Goal: Information Seeking & Learning: Learn about a topic

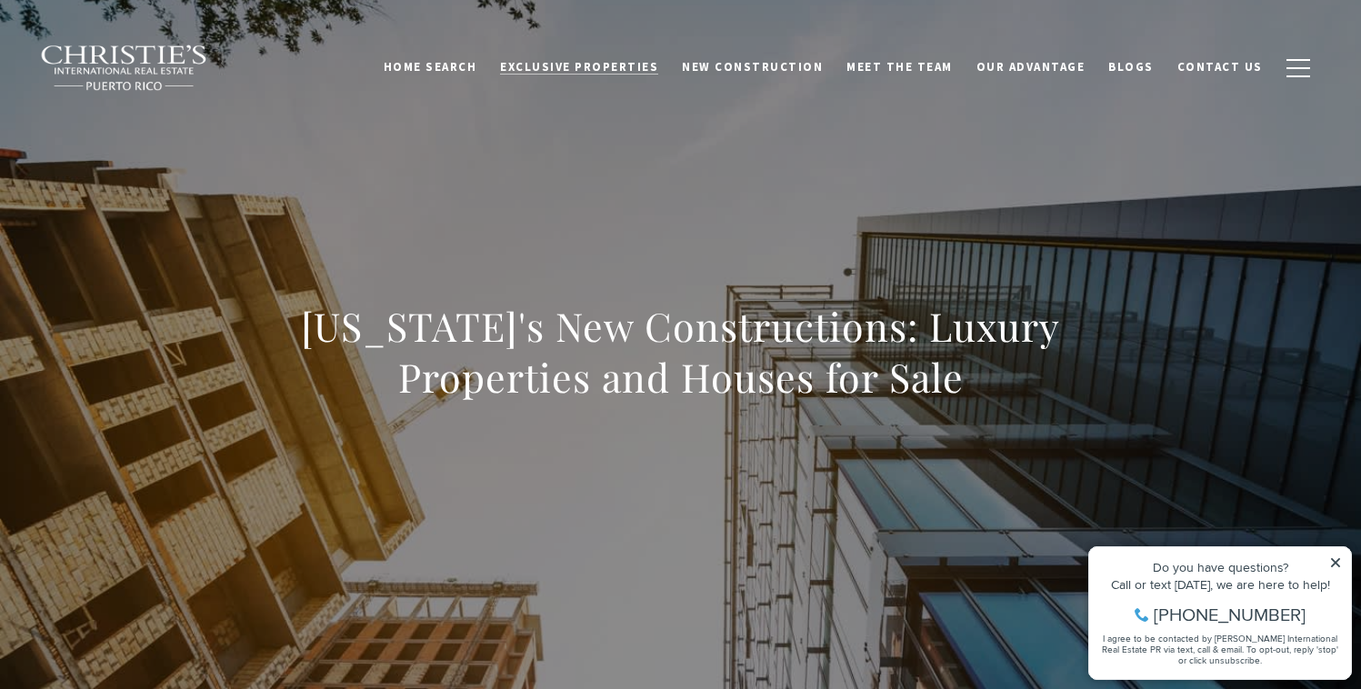
click at [658, 62] on span "Exclusive Properties" at bounding box center [579, 66] width 158 height 15
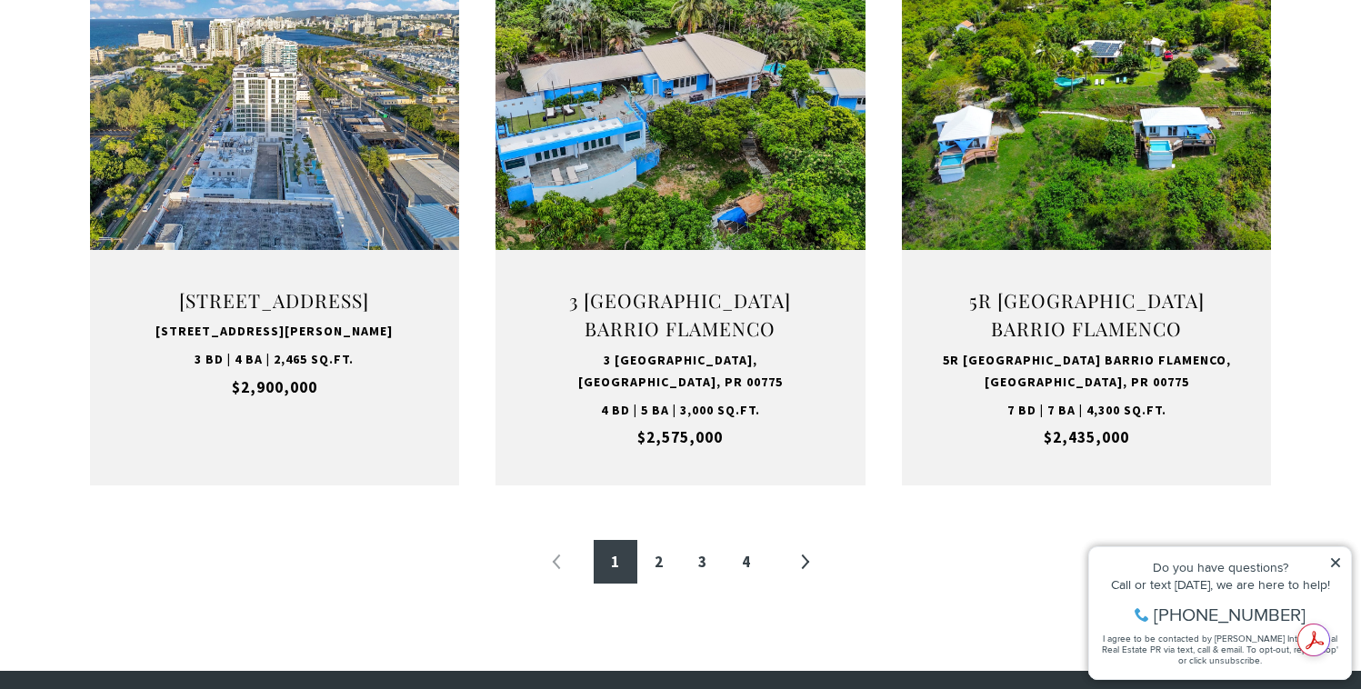
scroll to position [1938, 0]
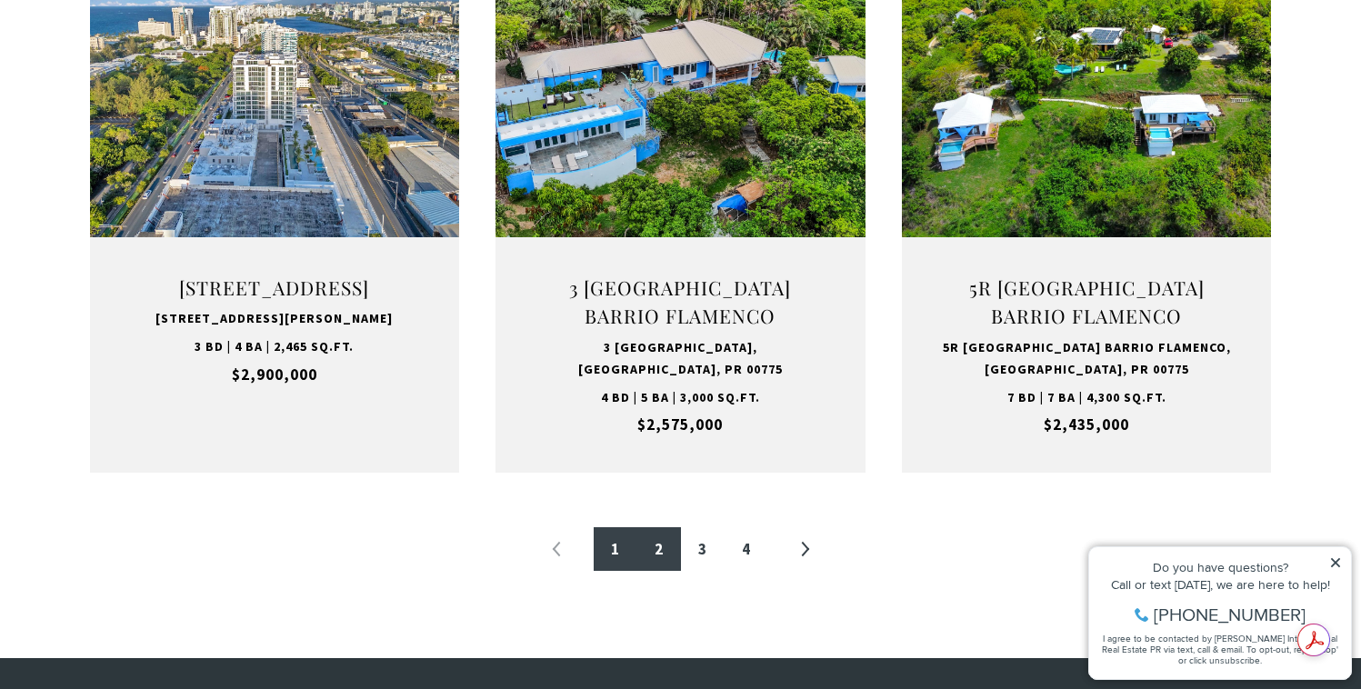
click at [656, 552] on link "2" at bounding box center [659, 549] width 44 height 44
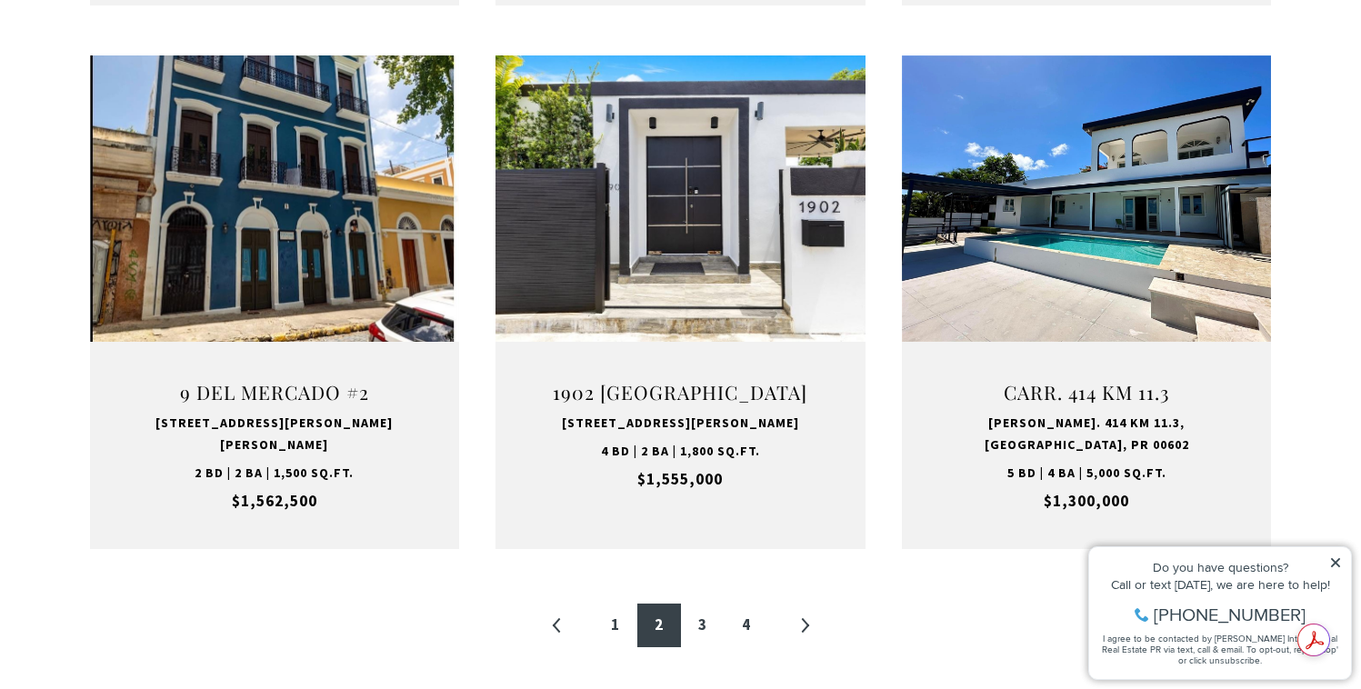
scroll to position [1835, 0]
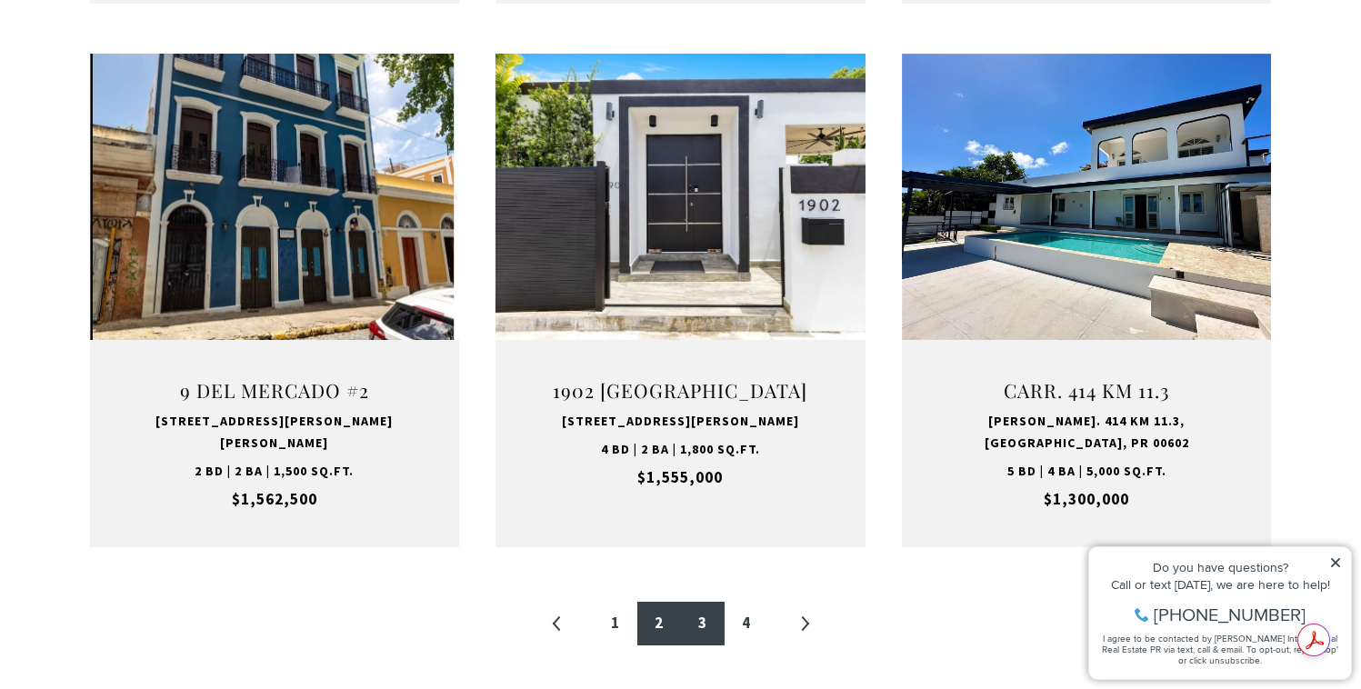
click at [705, 602] on link "3" at bounding box center [703, 624] width 44 height 44
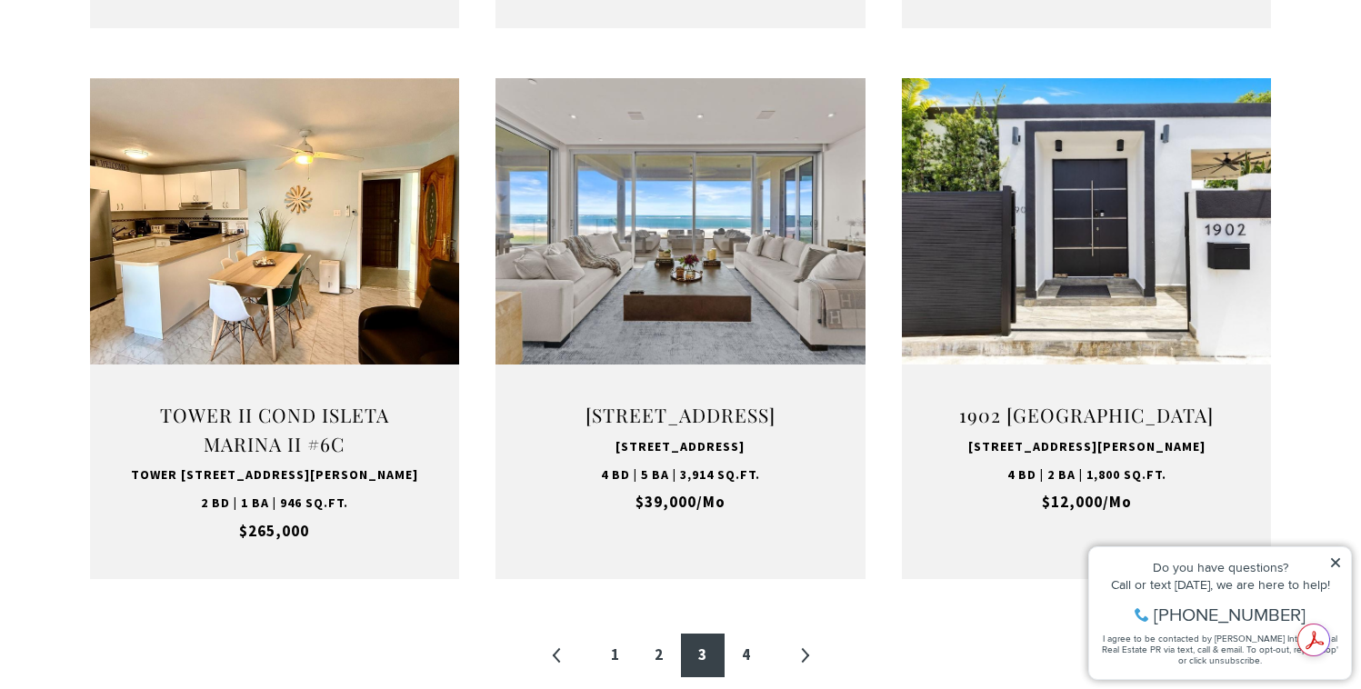
scroll to position [1856, 0]
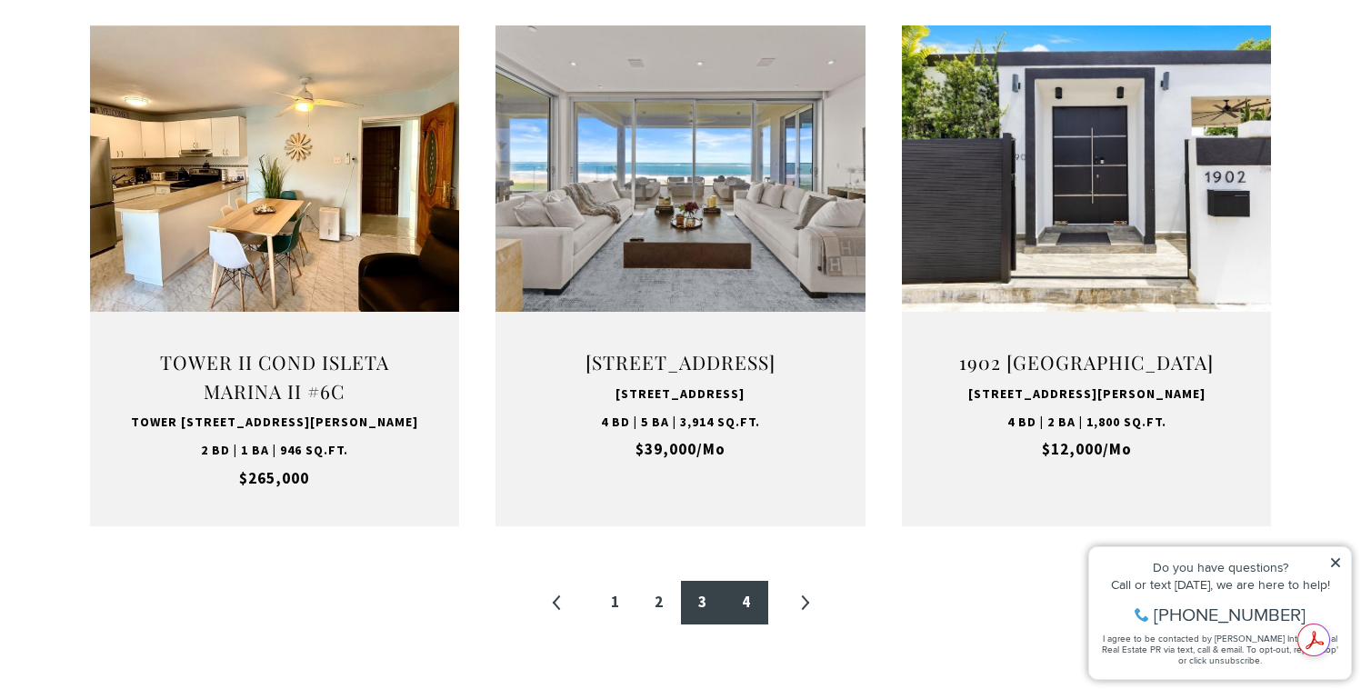
click at [764, 624] on link "4" at bounding box center [746, 603] width 44 height 44
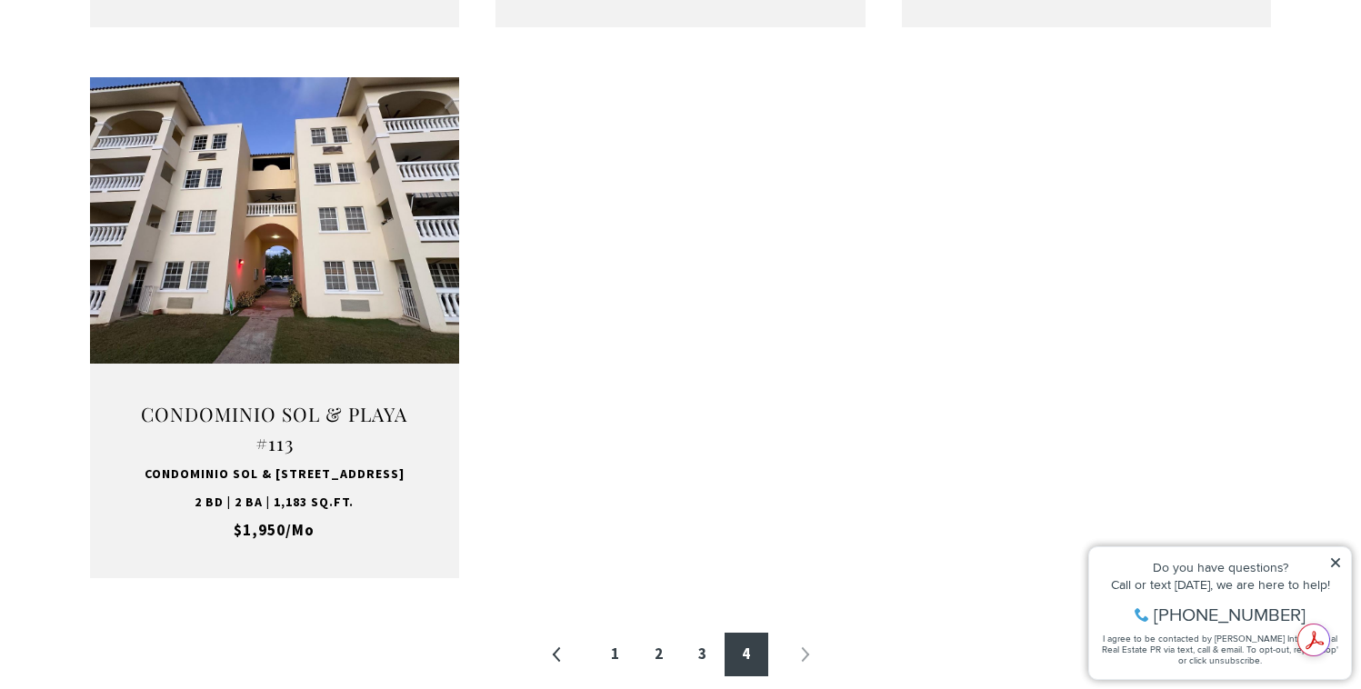
scroll to position [1853, 0]
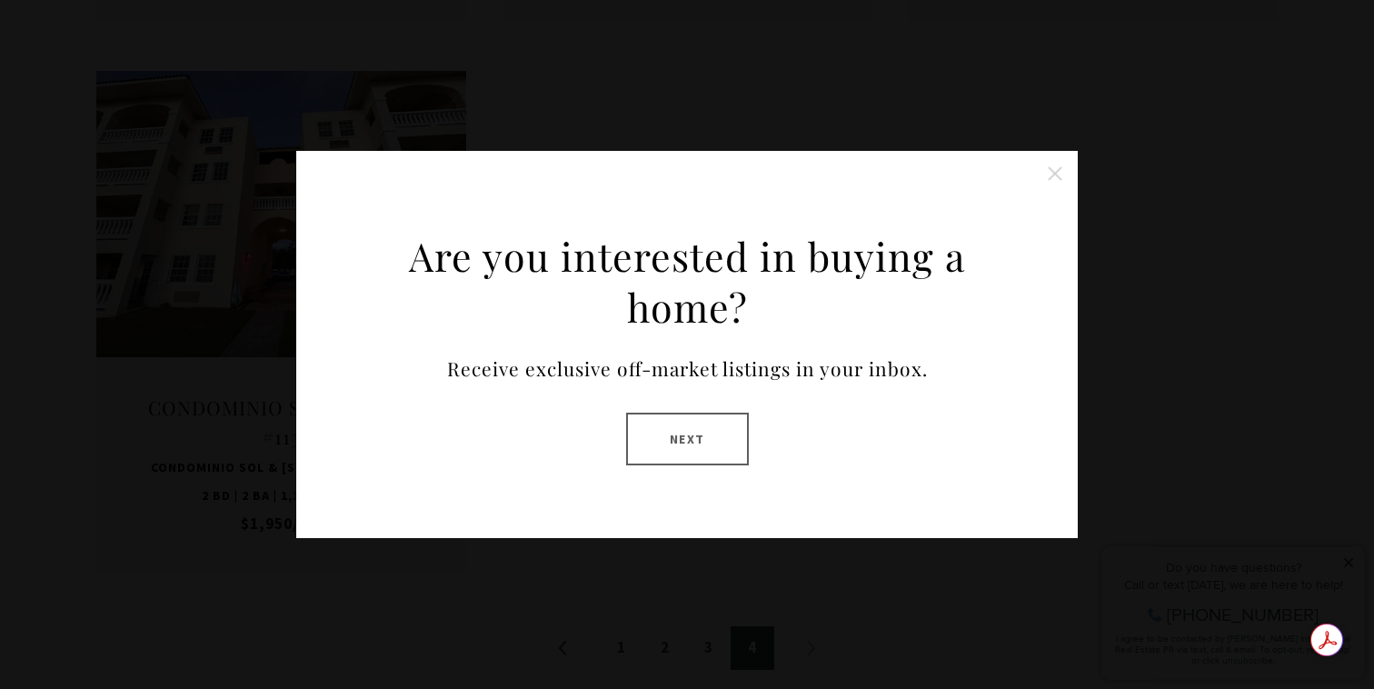
drag, startPoint x: 714, startPoint y: 448, endPoint x: 1017, endPoint y: 98, distance: 462.6
click at [1014, 100] on div "Are you interested in buying a home? Receive exclusive off-market listings in y…" at bounding box center [687, 344] width 1374 height 689
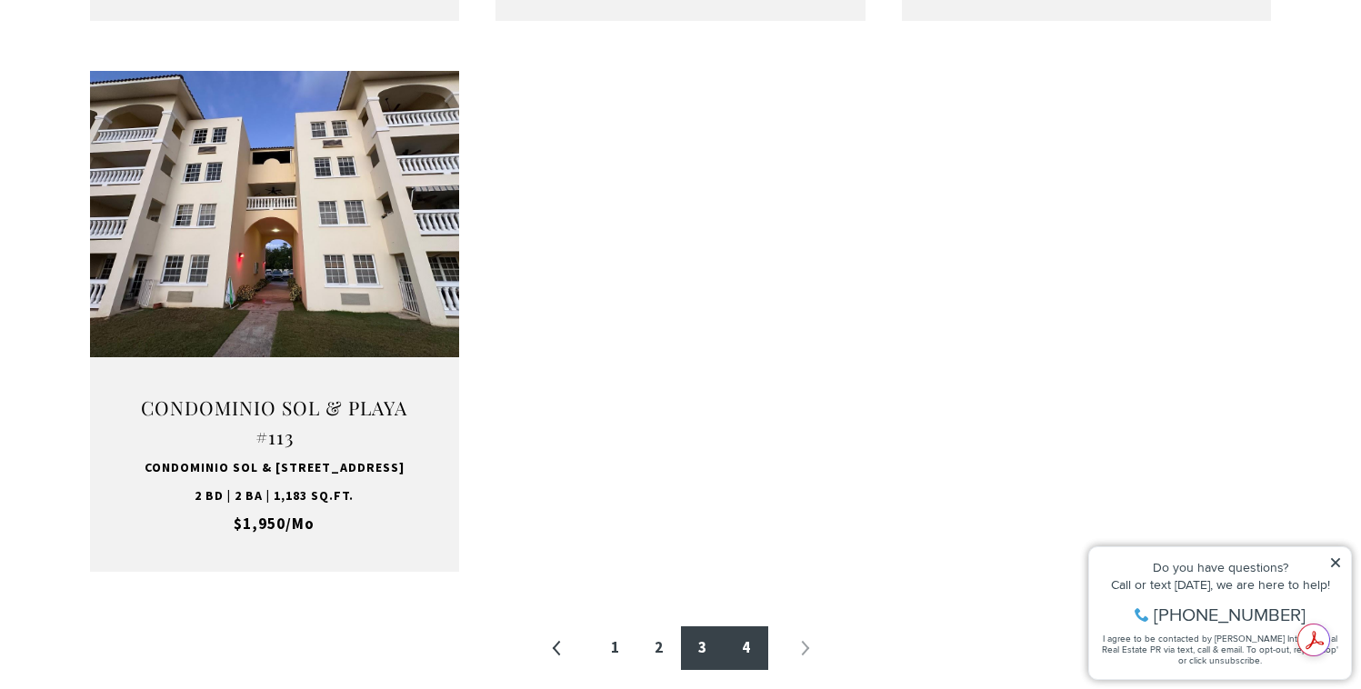
click at [703, 653] on link "3" at bounding box center [703, 648] width 44 height 44
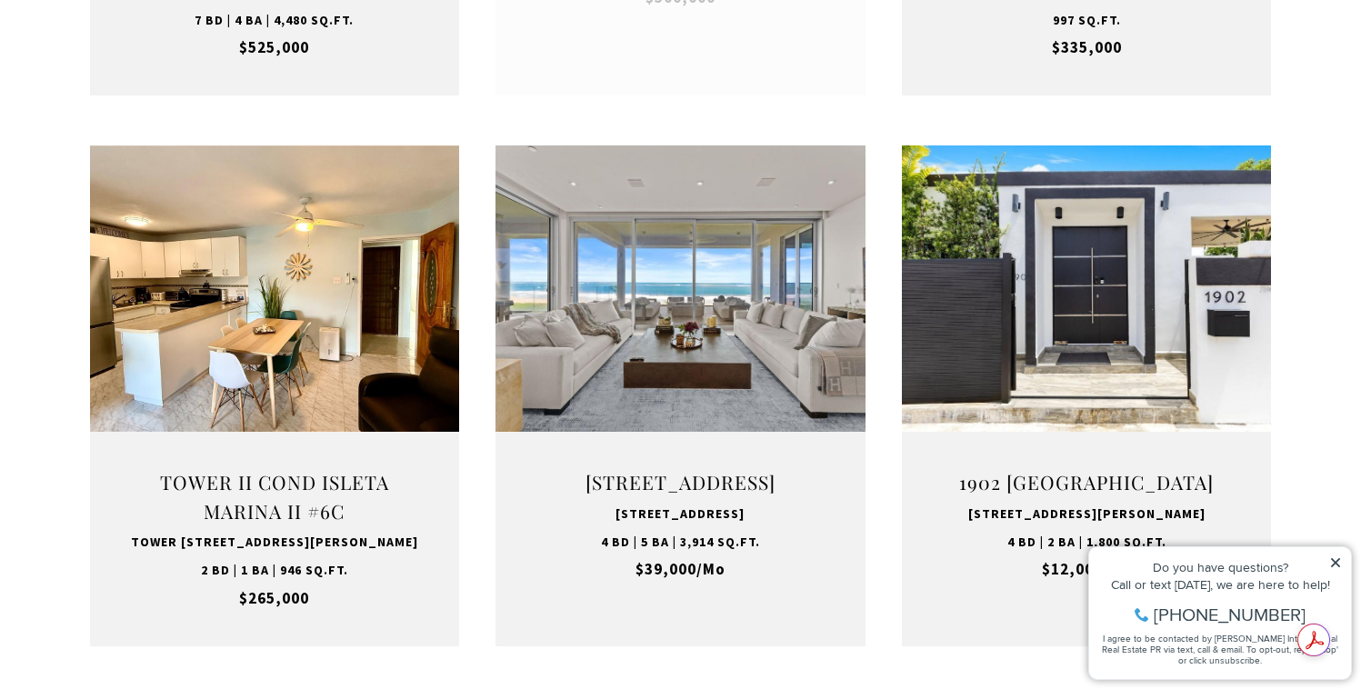
scroll to position [1741, 0]
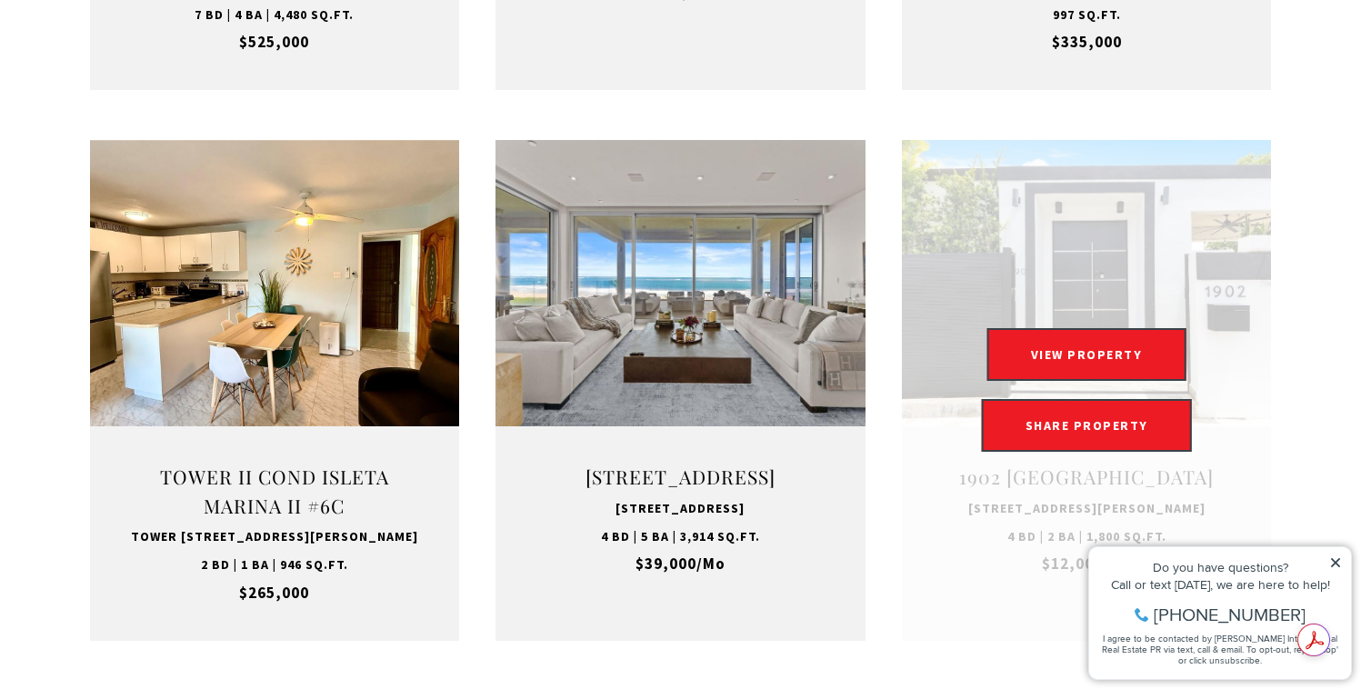
click at [1100, 274] on link "Open this option" at bounding box center [1087, 390] width 370 height 500
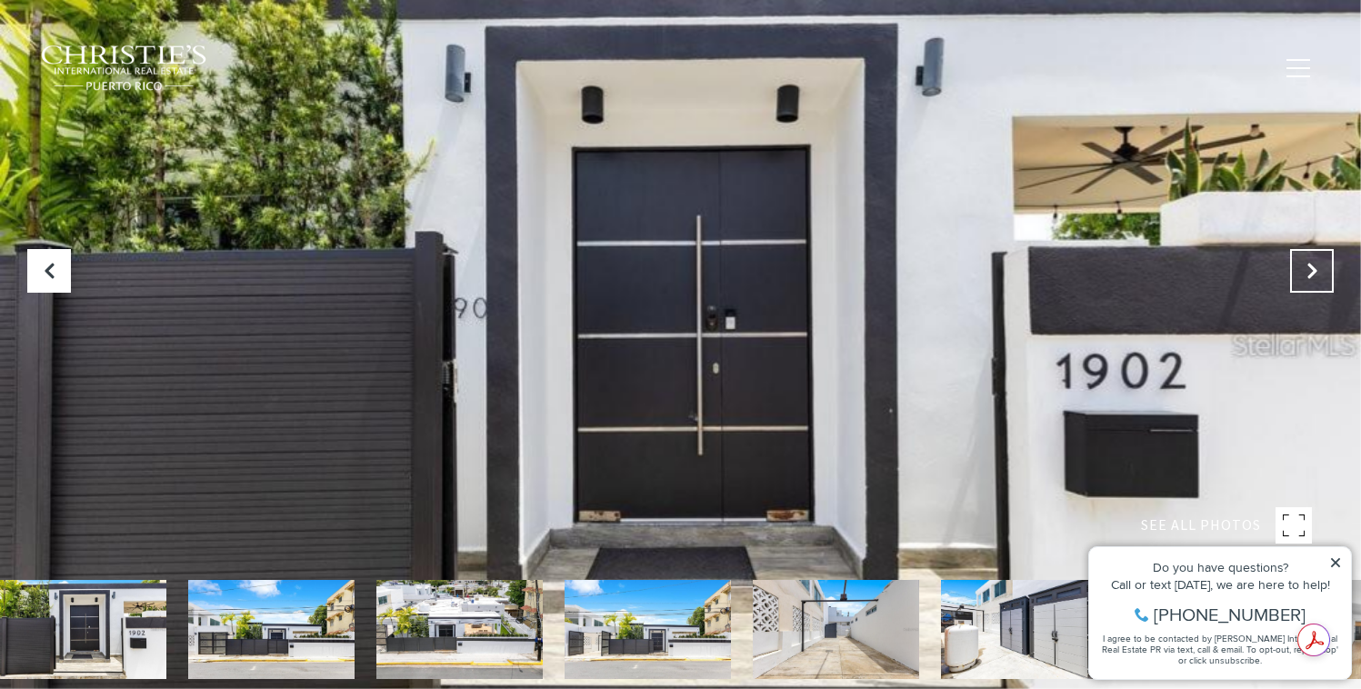
click at [1312, 267] on icon at bounding box center [1311, 271] width 18 height 18
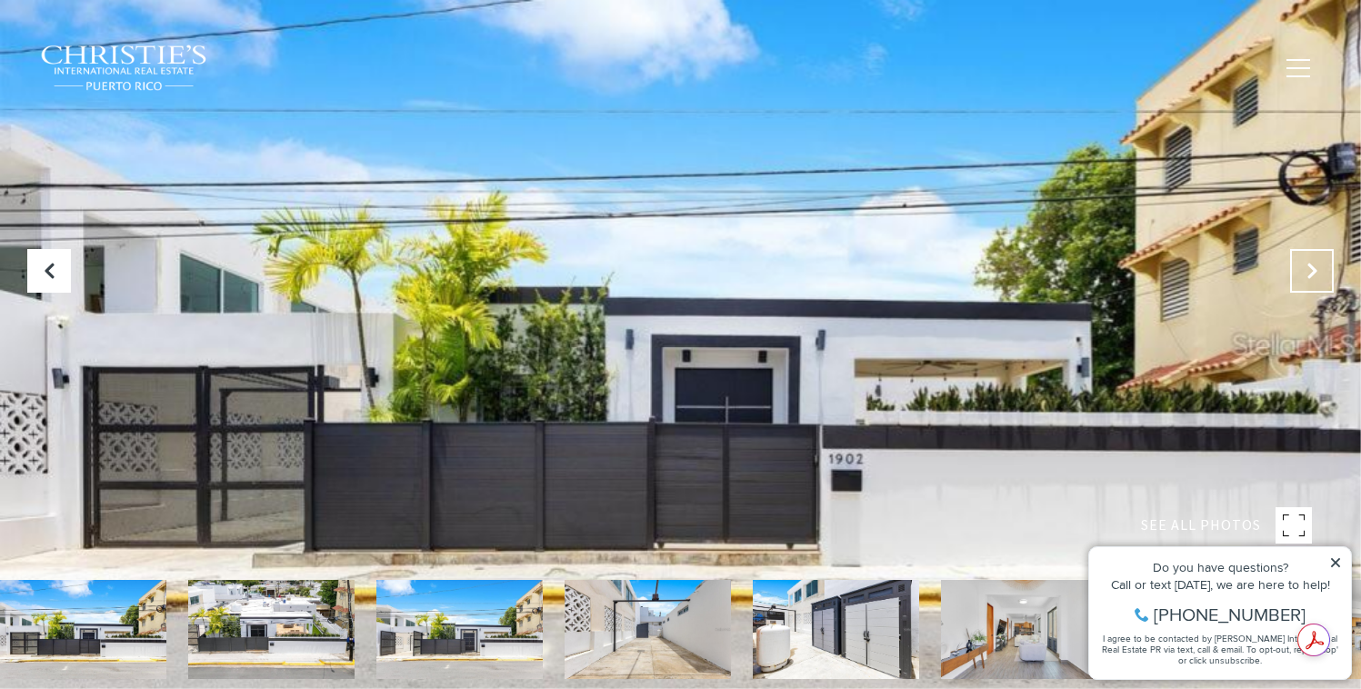
click at [1312, 267] on icon "Next Slide" at bounding box center [1311, 271] width 18 height 18
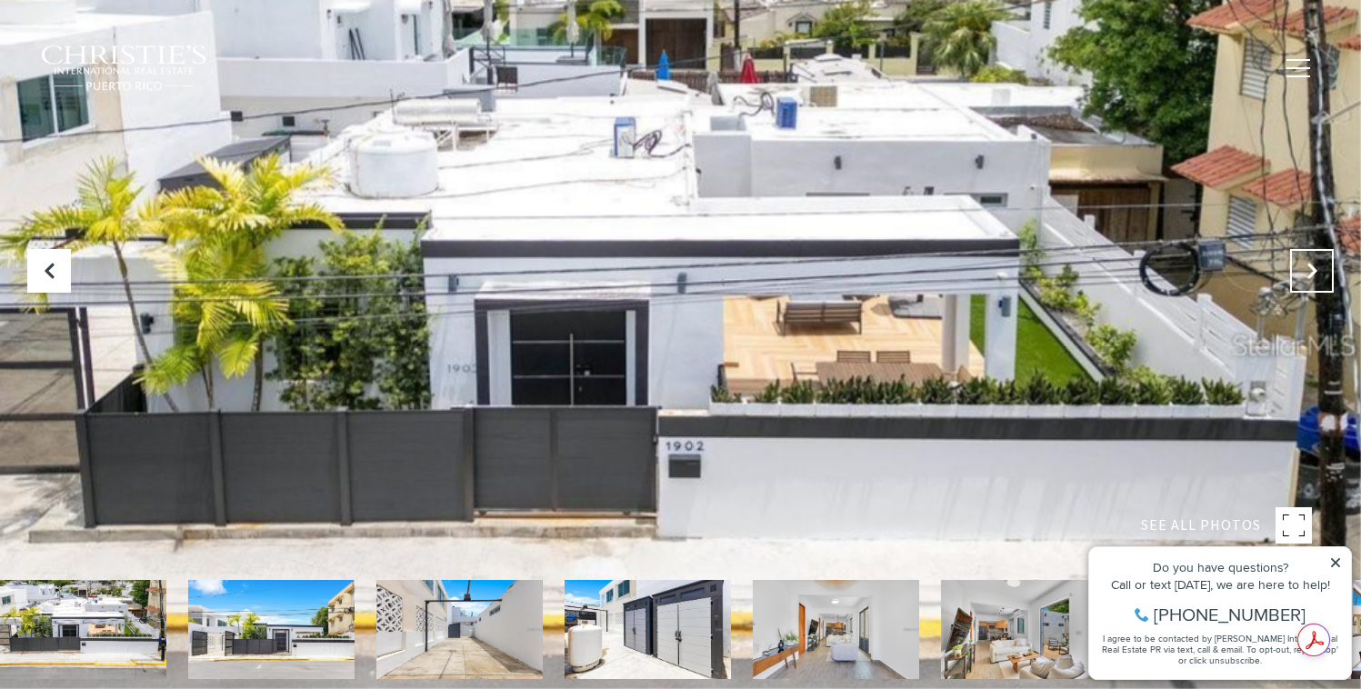
click at [1312, 267] on icon "Next Slide" at bounding box center [1311, 271] width 18 height 18
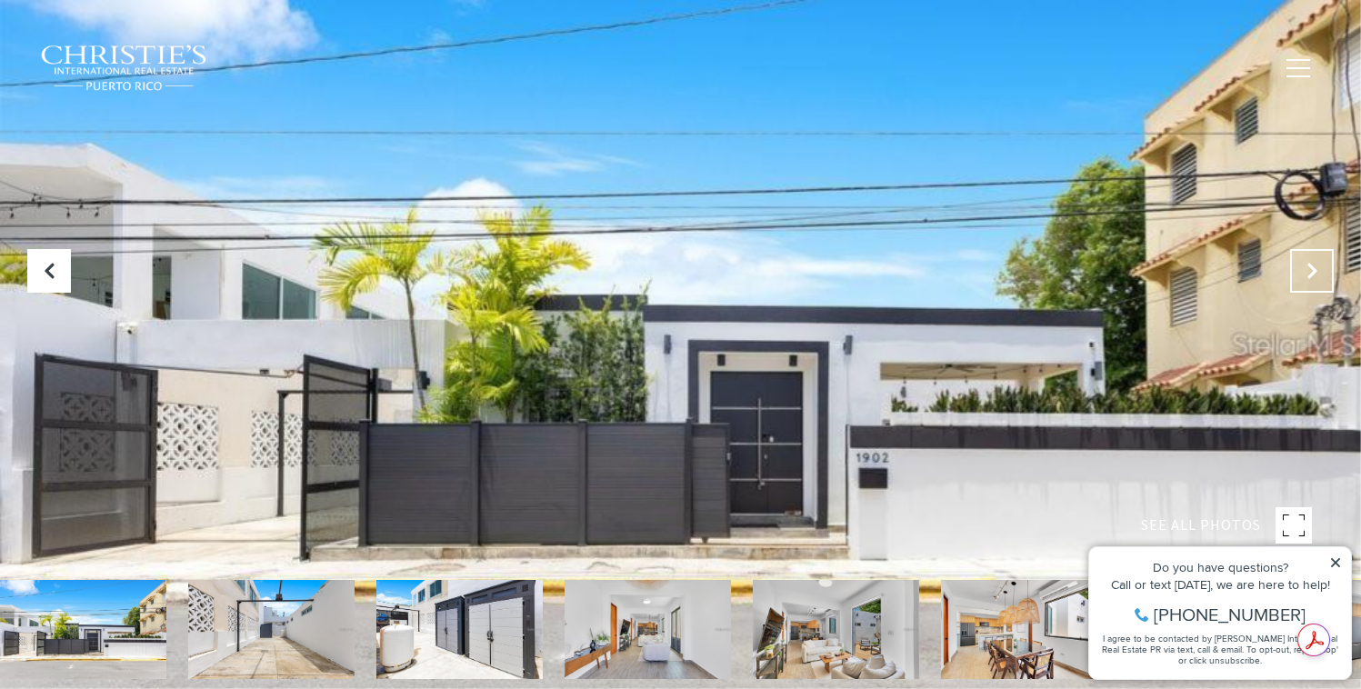
click at [1312, 267] on icon "Next Slide" at bounding box center [1311, 271] width 18 height 18
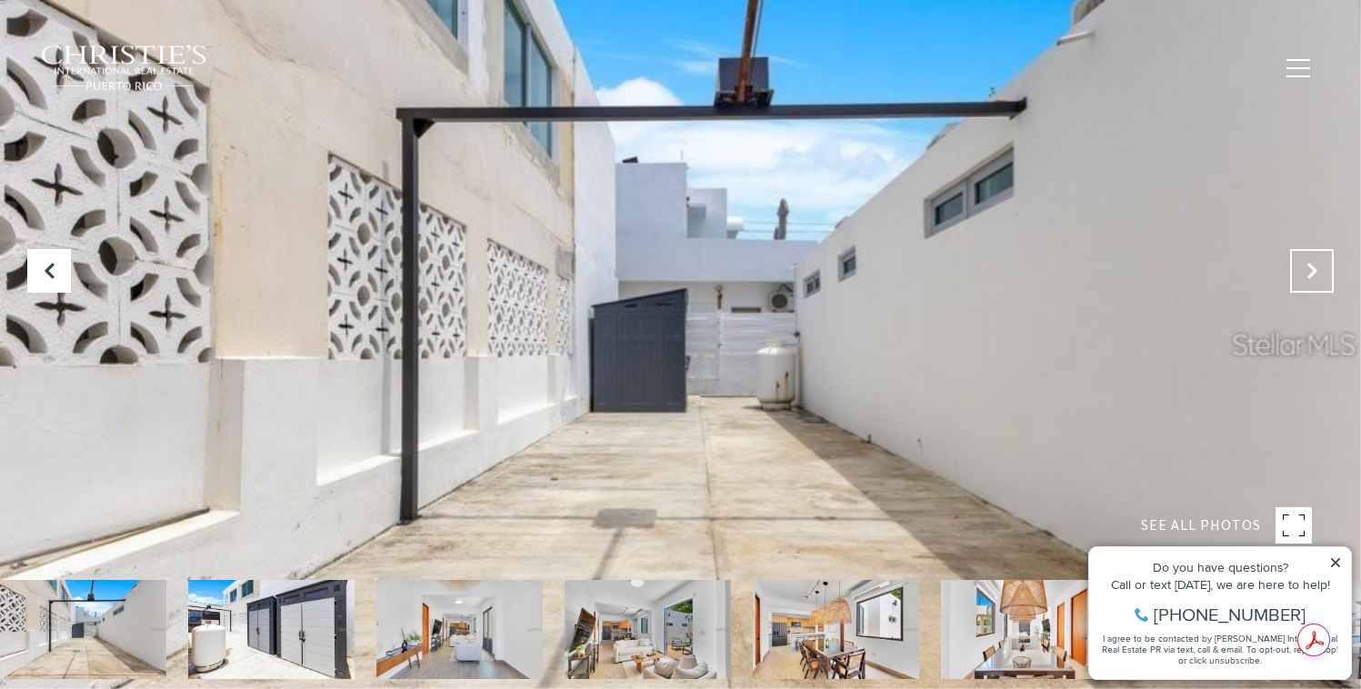
click at [1312, 267] on icon "Next Slide" at bounding box center [1311, 271] width 18 height 18
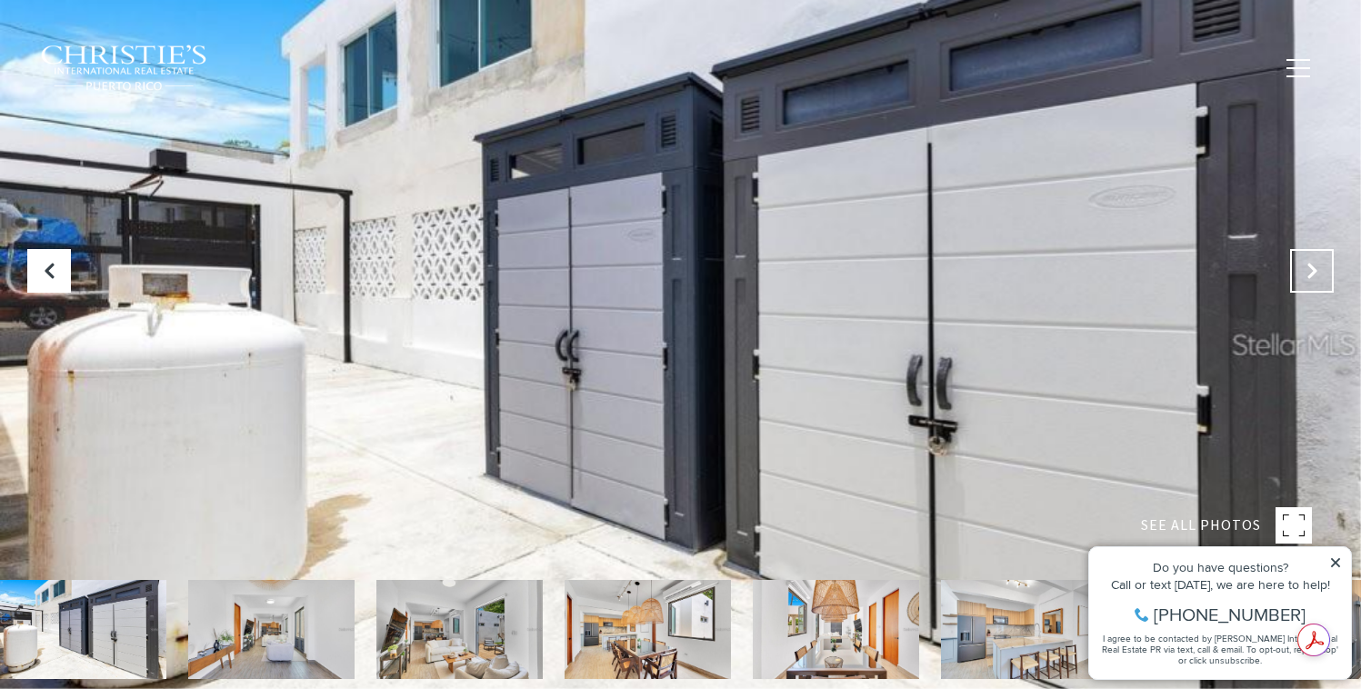
click at [1312, 267] on icon "Next Slide" at bounding box center [1311, 271] width 18 height 18
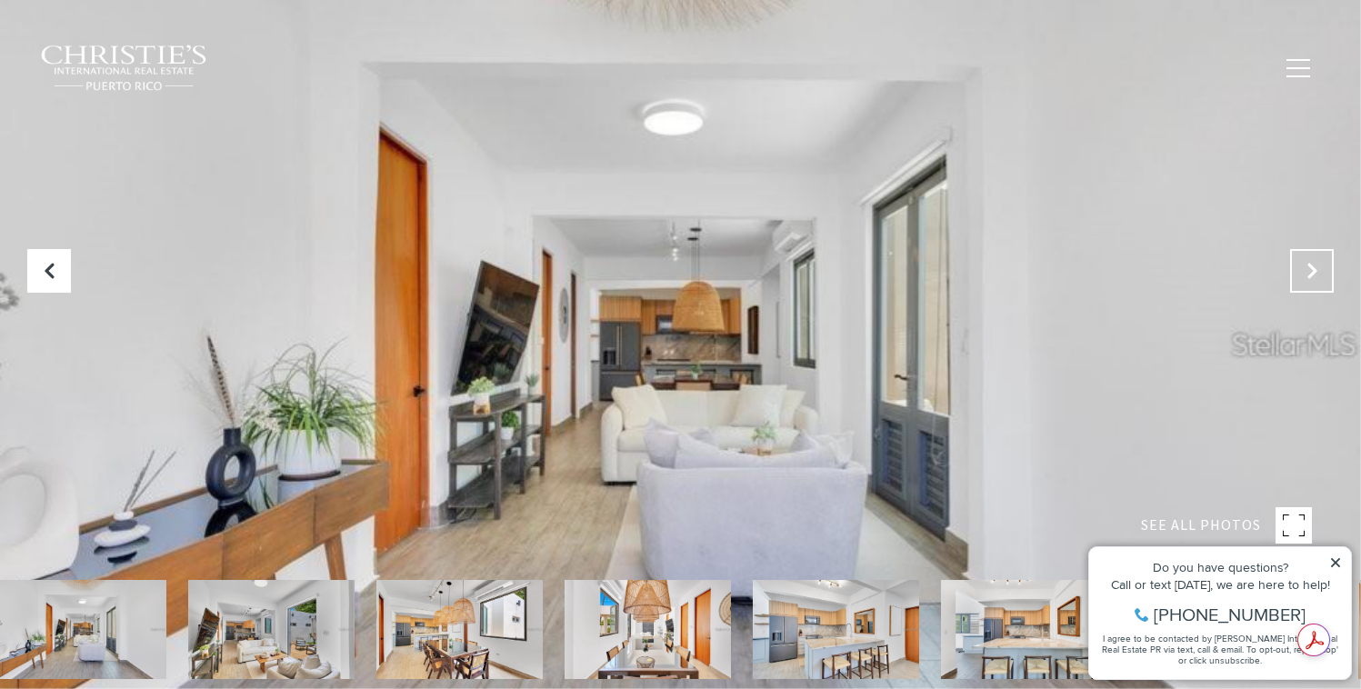
click at [1312, 267] on icon "Next Slide" at bounding box center [1311, 271] width 18 height 18
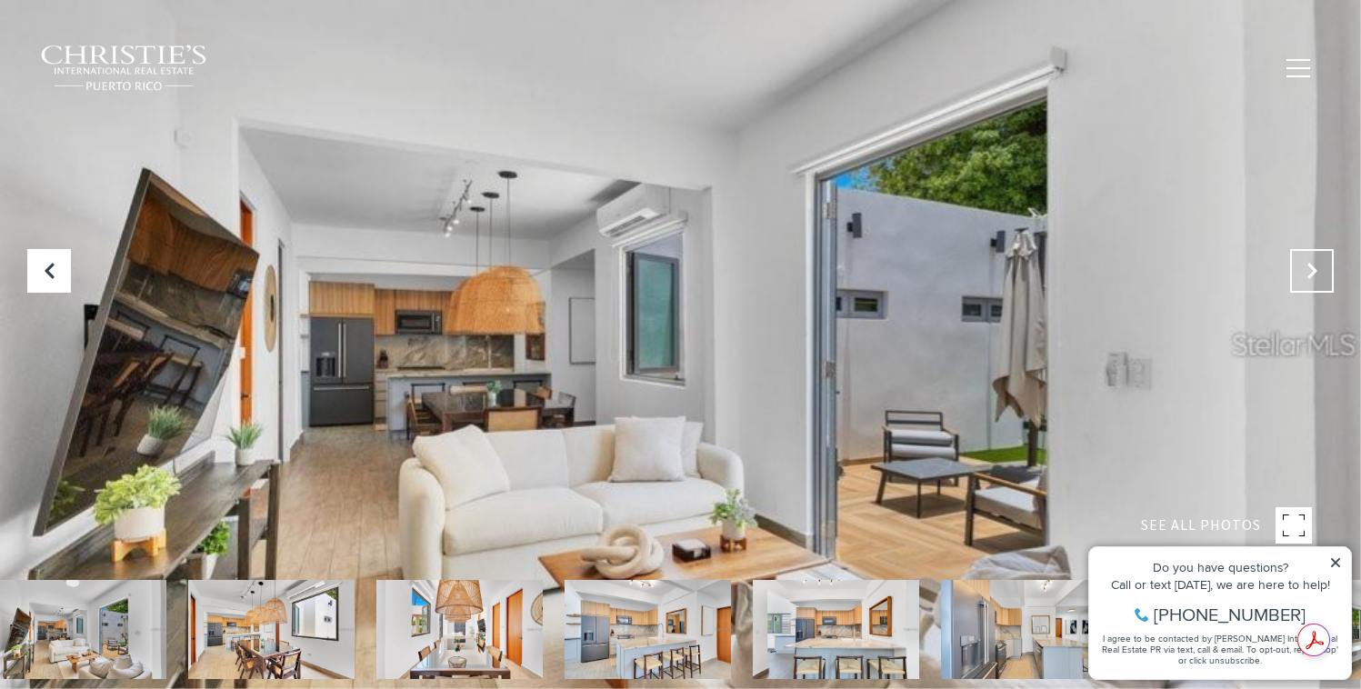
click at [1312, 267] on icon "Next Slide" at bounding box center [1311, 271] width 18 height 18
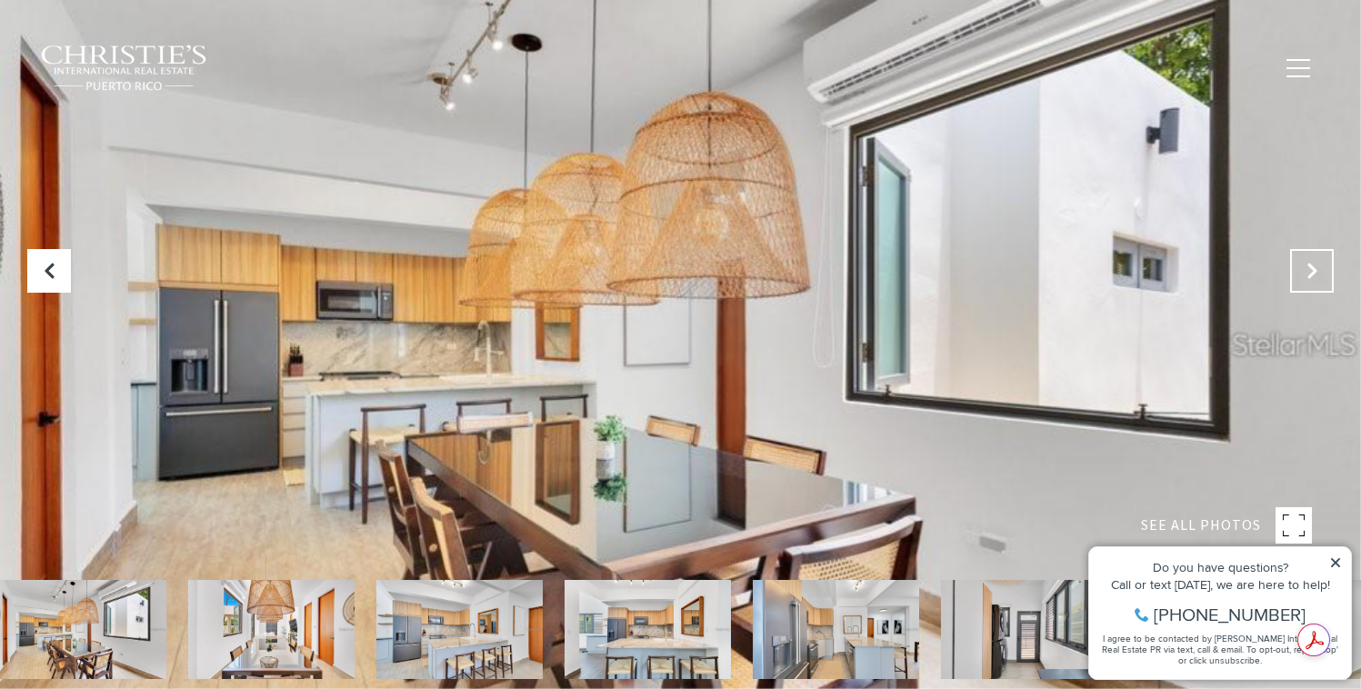
click at [1312, 267] on icon "Next Slide" at bounding box center [1311, 271] width 18 height 18
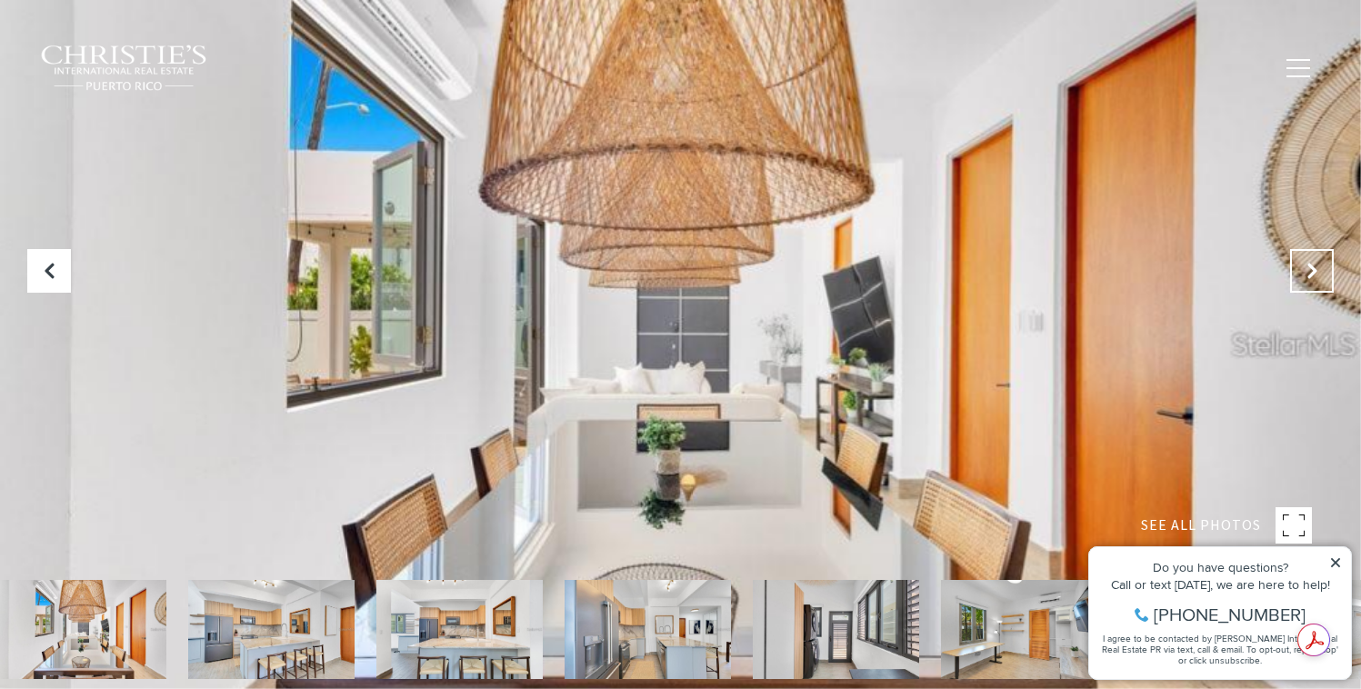
click at [1312, 267] on icon "Next Slide" at bounding box center [1311, 271] width 18 height 18
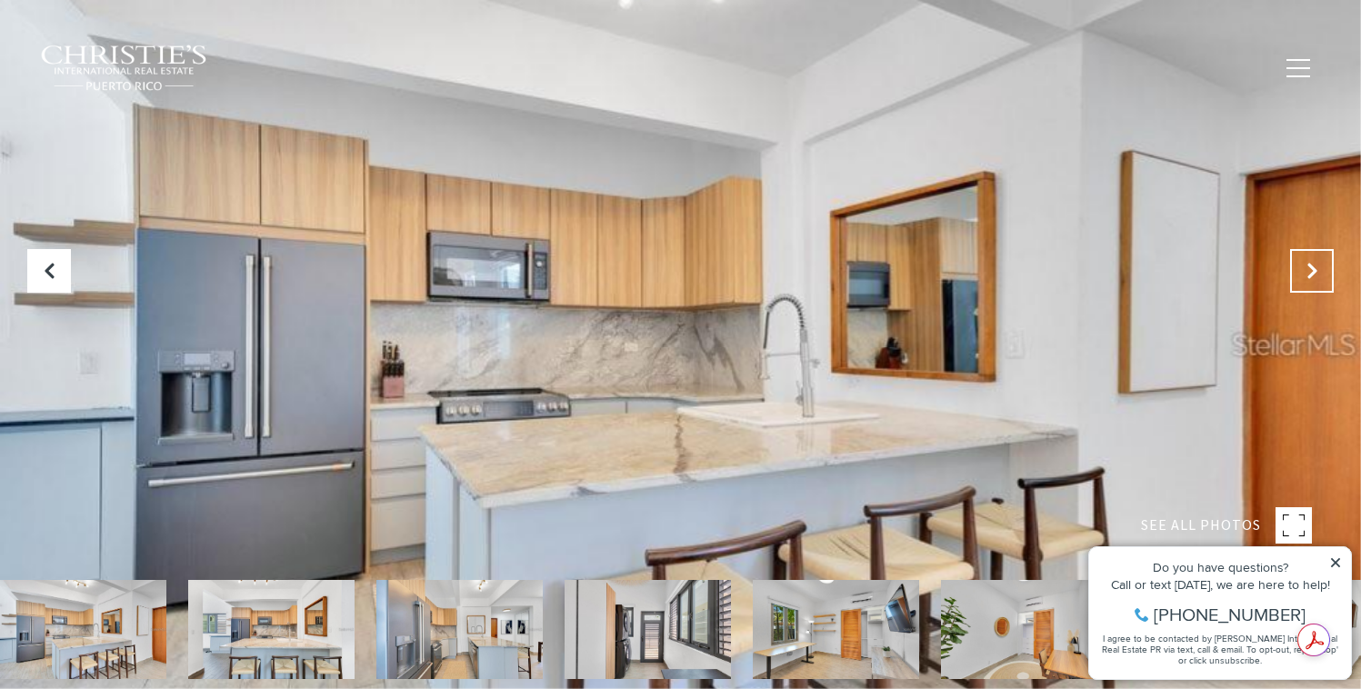
click at [1312, 267] on icon "Next Slide" at bounding box center [1311, 271] width 18 height 18
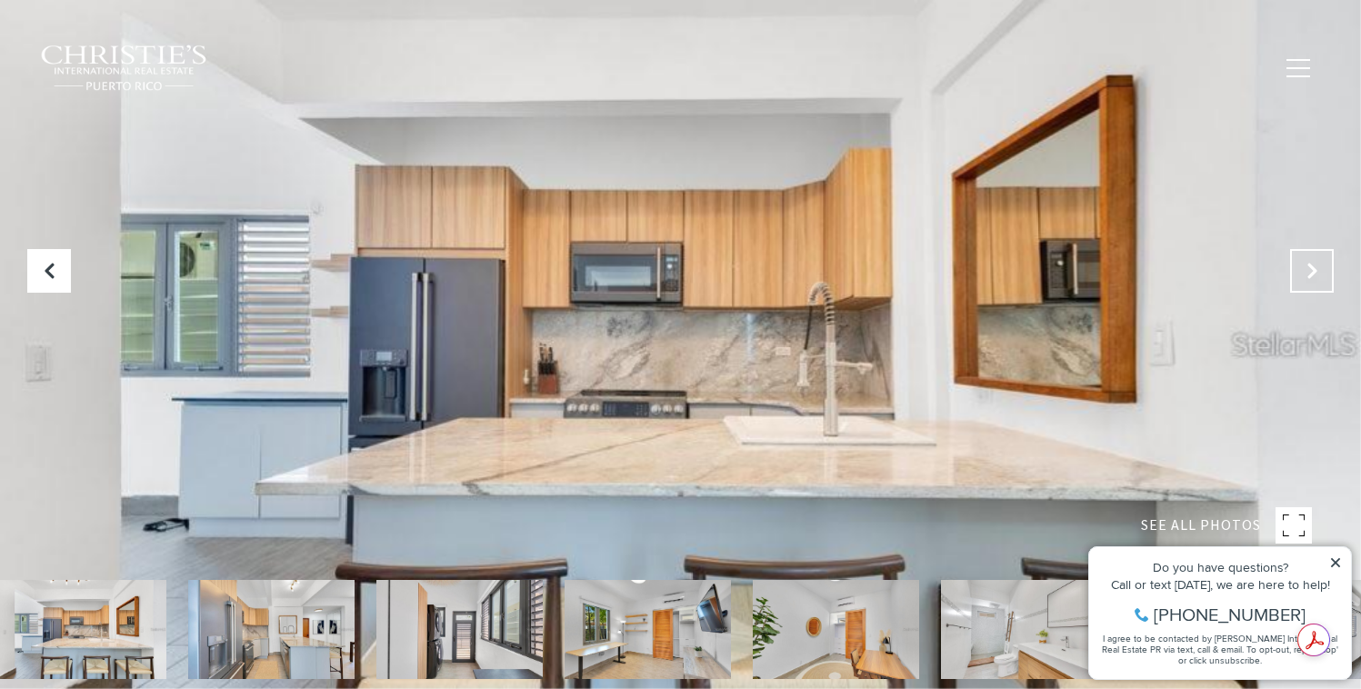
click at [1312, 267] on icon "Next Slide" at bounding box center [1311, 271] width 18 height 18
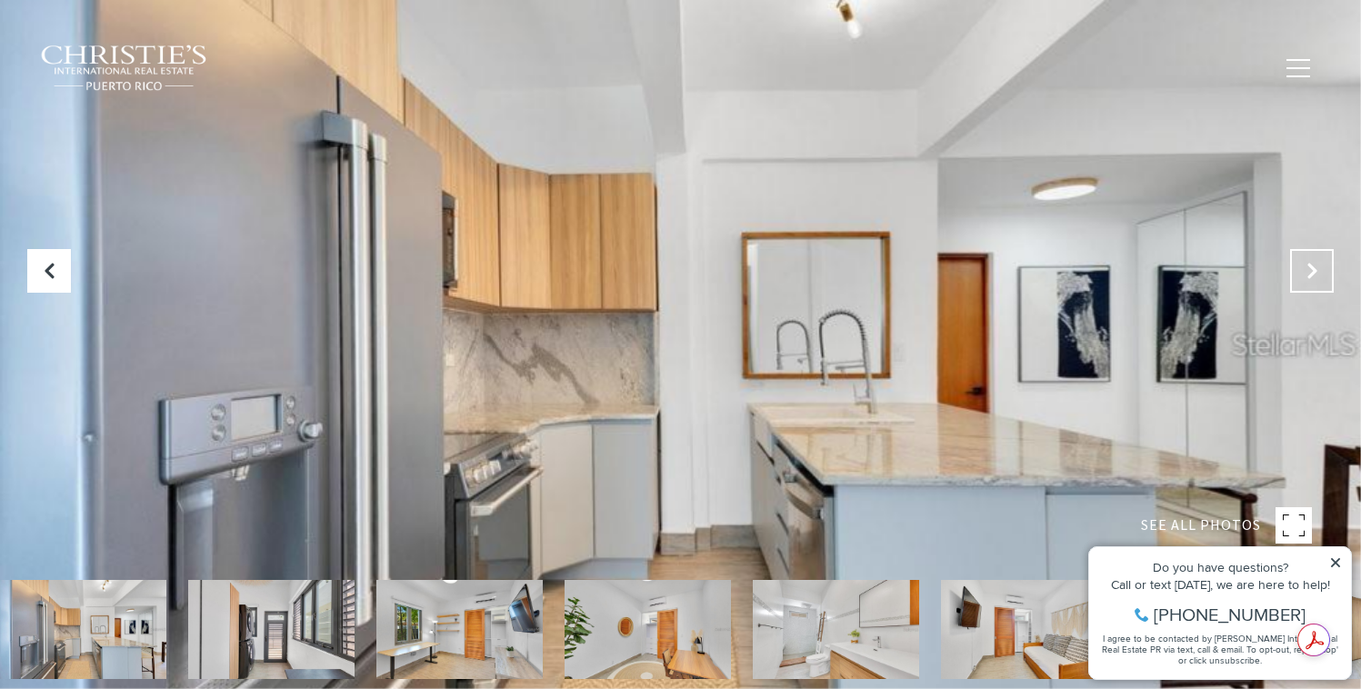
click at [1312, 267] on icon "Next Slide" at bounding box center [1311, 271] width 18 height 18
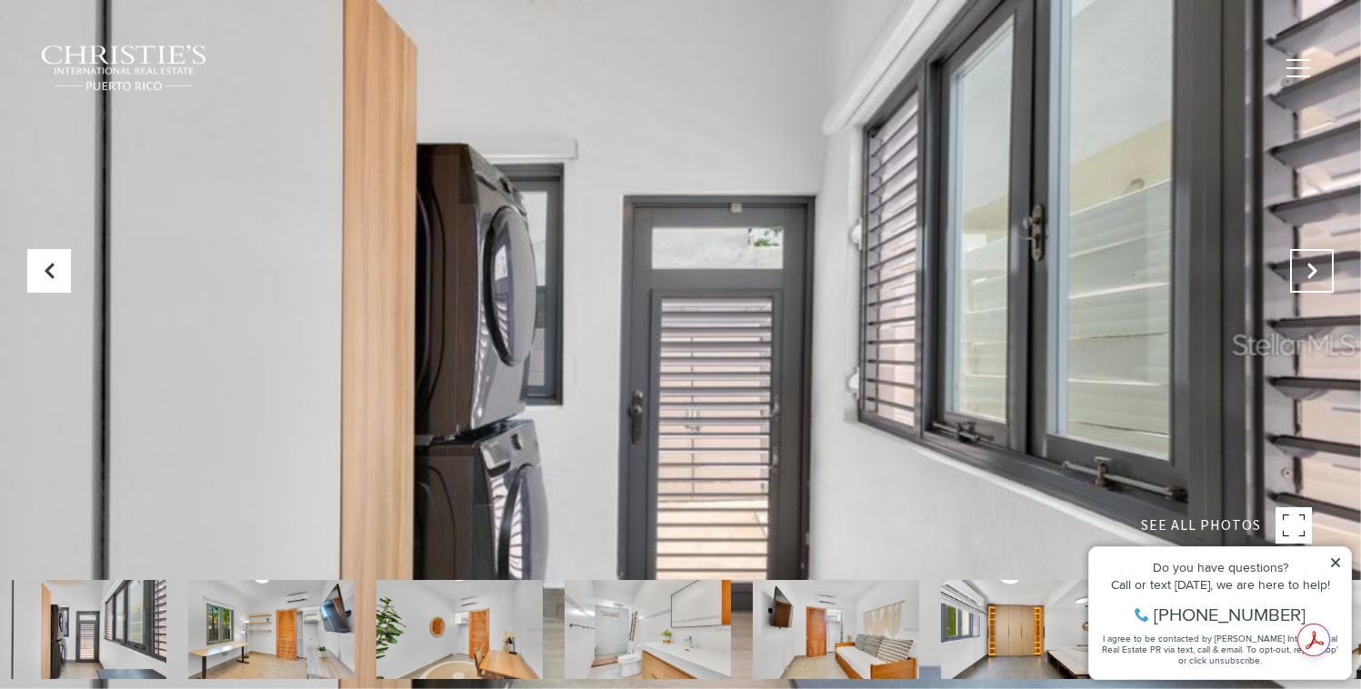
click at [1312, 267] on icon "Next Slide" at bounding box center [1311, 271] width 18 height 18
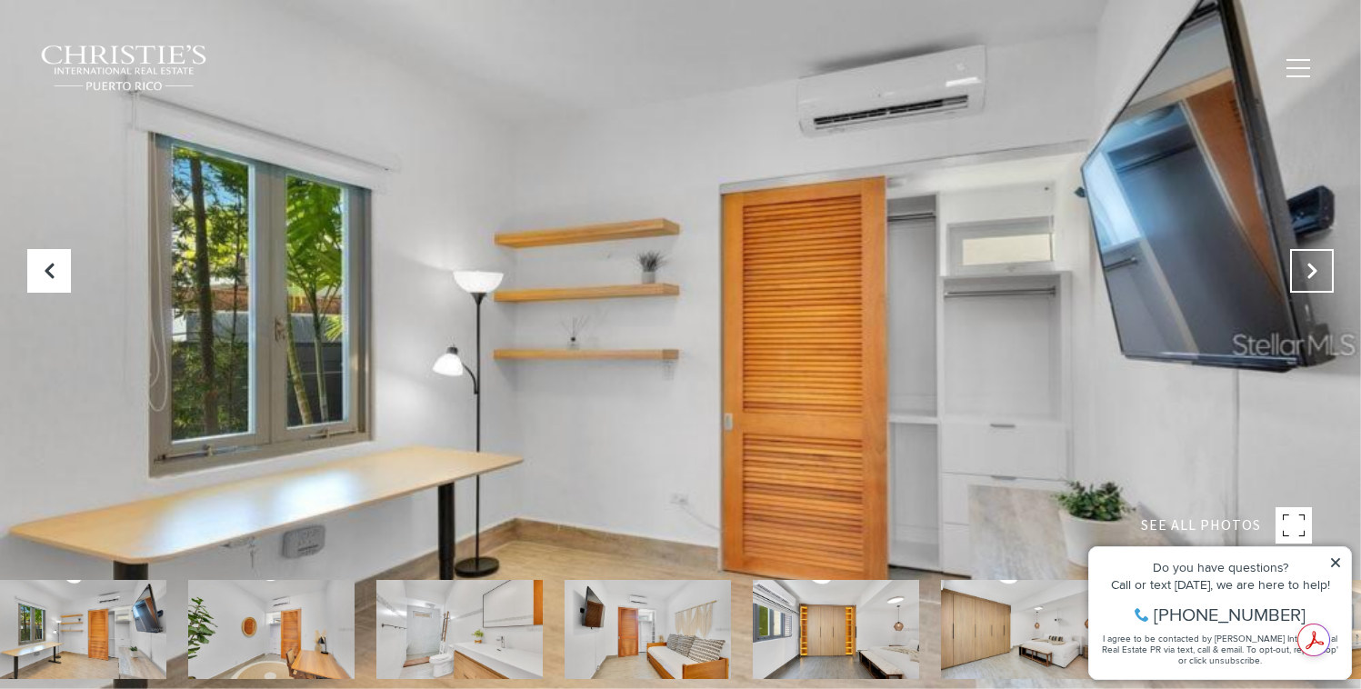
click at [1312, 267] on icon "Next Slide" at bounding box center [1311, 271] width 18 height 18
